Goal: Information Seeking & Learning: Learn about a topic

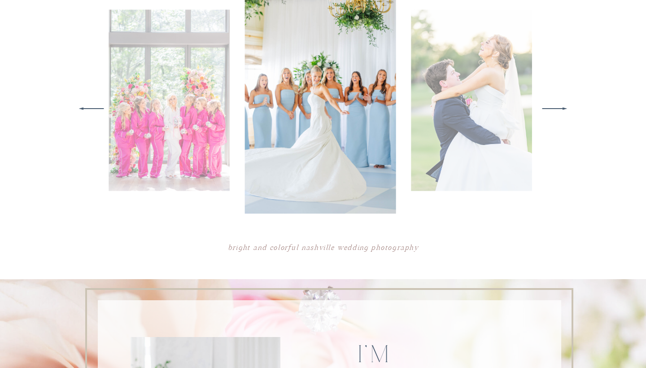
scroll to position [469, 0]
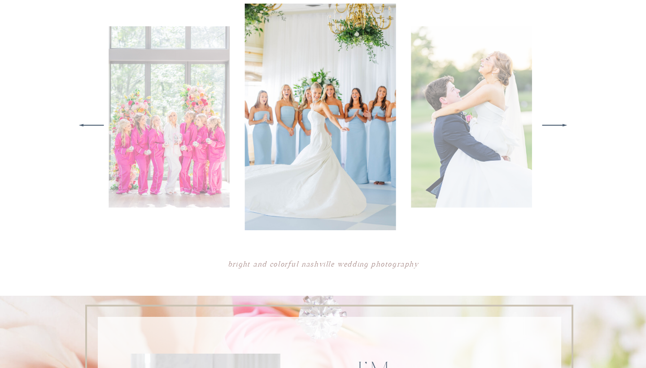
click at [557, 123] on icon at bounding box center [555, 125] width 33 height 35
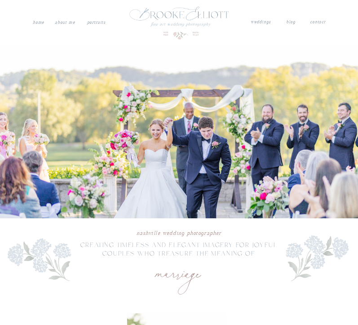
scroll to position [0, 0]
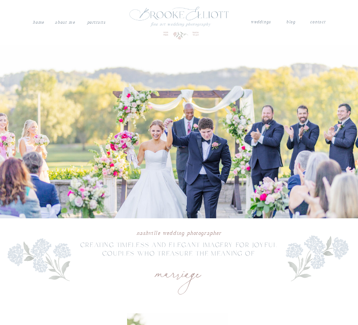
click at [262, 23] on nav "weddings" at bounding box center [260, 22] width 21 height 8
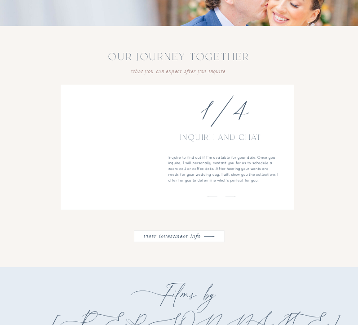
scroll to position [654, 0]
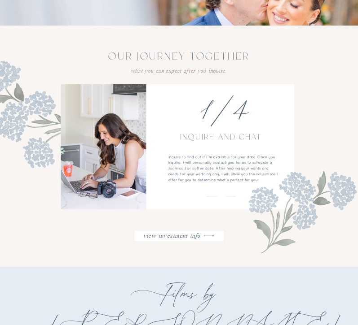
click at [210, 239] on icon at bounding box center [209, 236] width 15 height 14
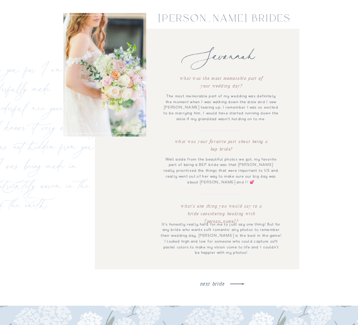
scroll to position [2395, 0]
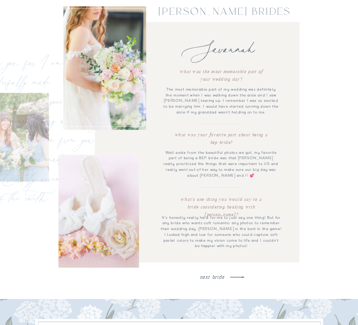
click at [224, 277] on nav "next bride" at bounding box center [211, 277] width 103 height 6
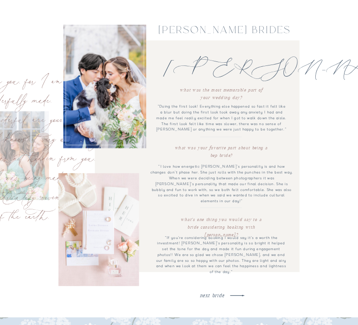
scroll to position [2386, 0]
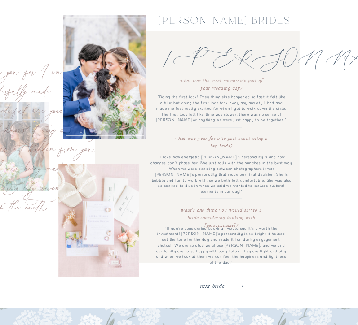
click at [222, 287] on nav "next bride" at bounding box center [211, 286] width 103 height 6
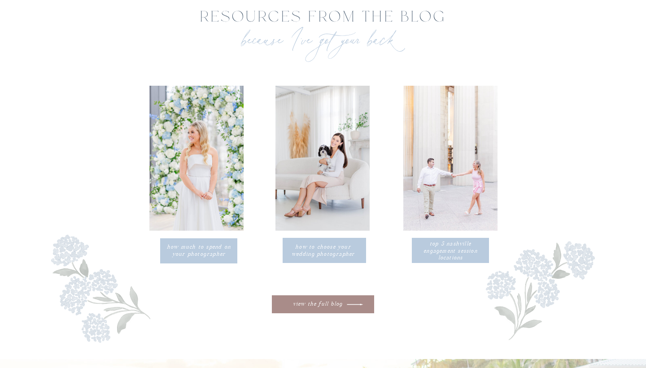
scroll to position [2881, 0]
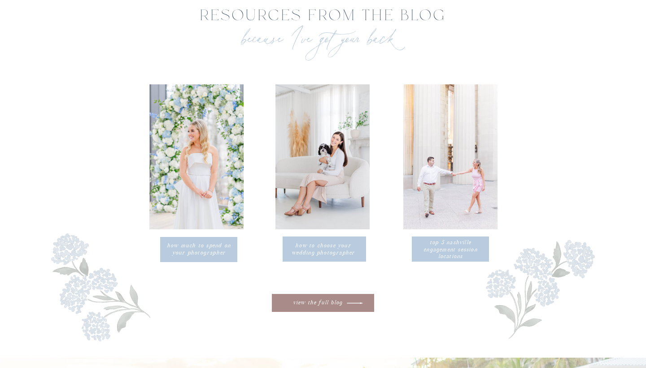
click at [312, 250] on p "How to choose your wedding photographer" at bounding box center [323, 248] width 67 height 13
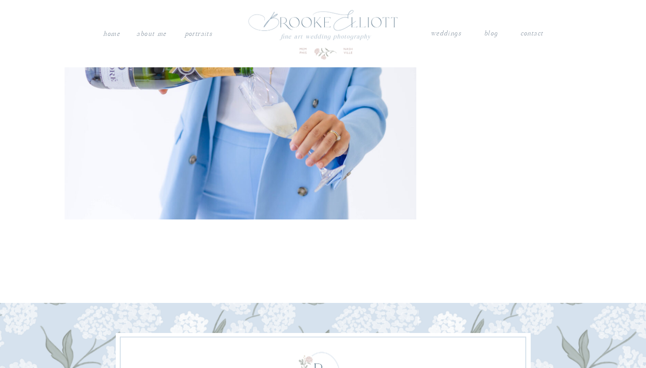
scroll to position [1982, 0]
